Goal: Task Accomplishment & Management: Complete application form

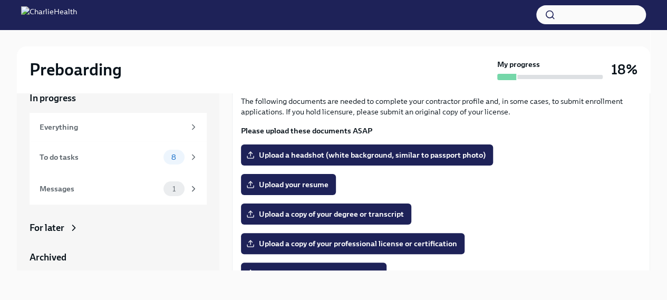
scroll to position [32, 0]
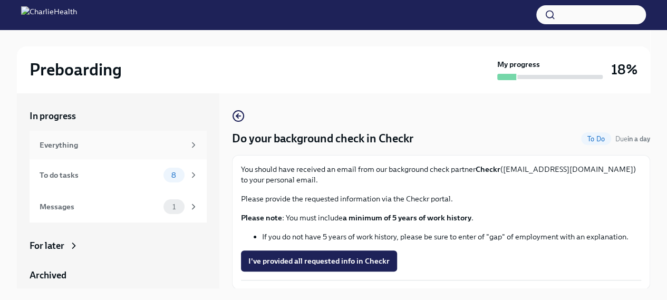
click at [189, 145] on icon at bounding box center [193, 144] width 9 height 9
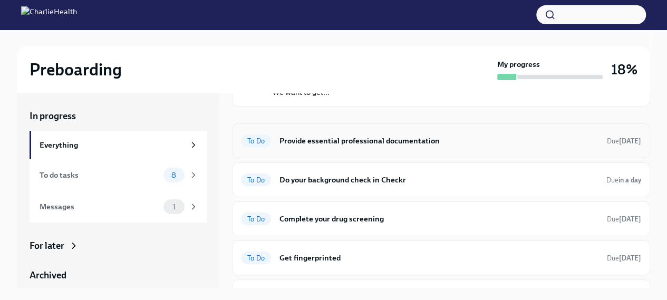
scroll to position [86, 0]
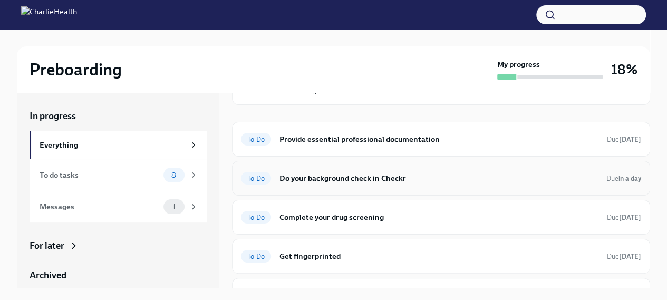
click at [338, 178] on h6 "Do your background check in Checkr" at bounding box center [439, 178] width 319 height 12
